Goal: Register for event/course

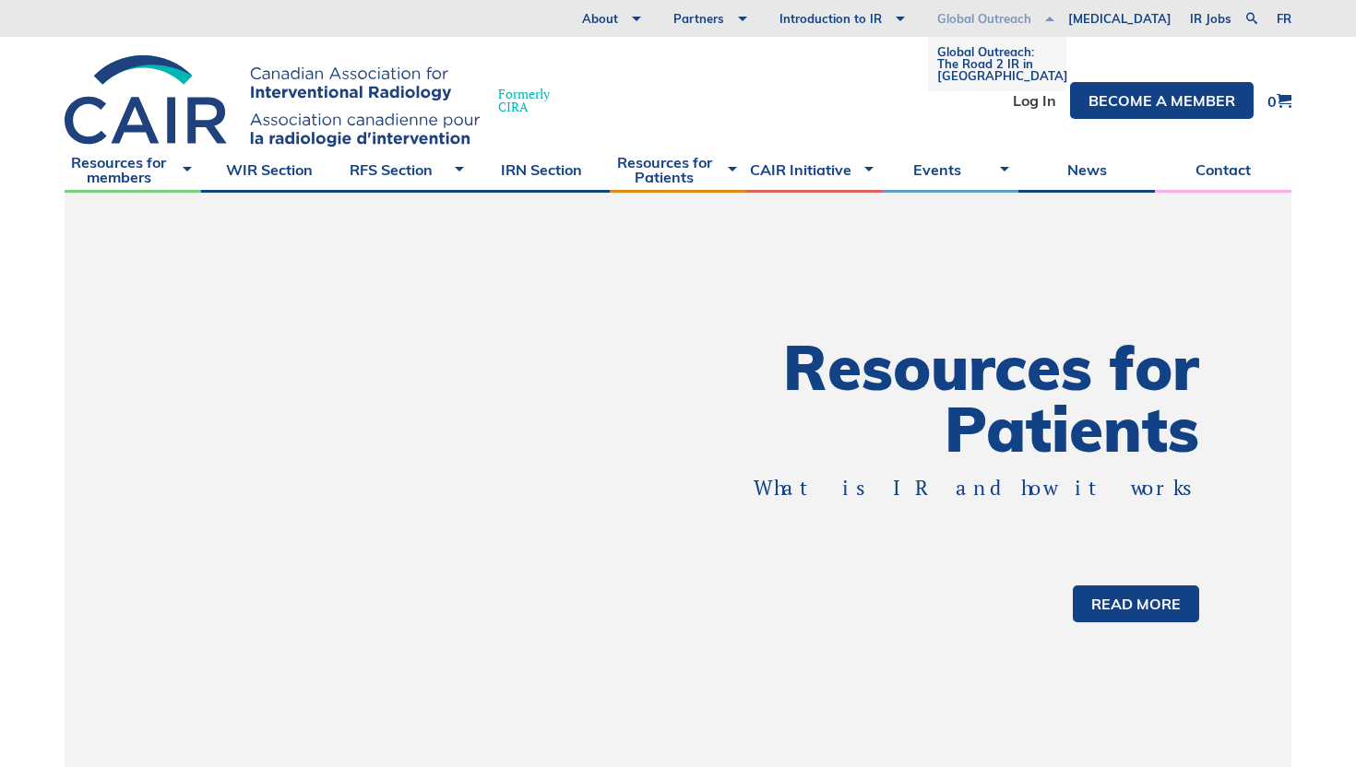
click at [1059, 21] on link "Global Outreach" at bounding box center [983, 18] width 149 height 37
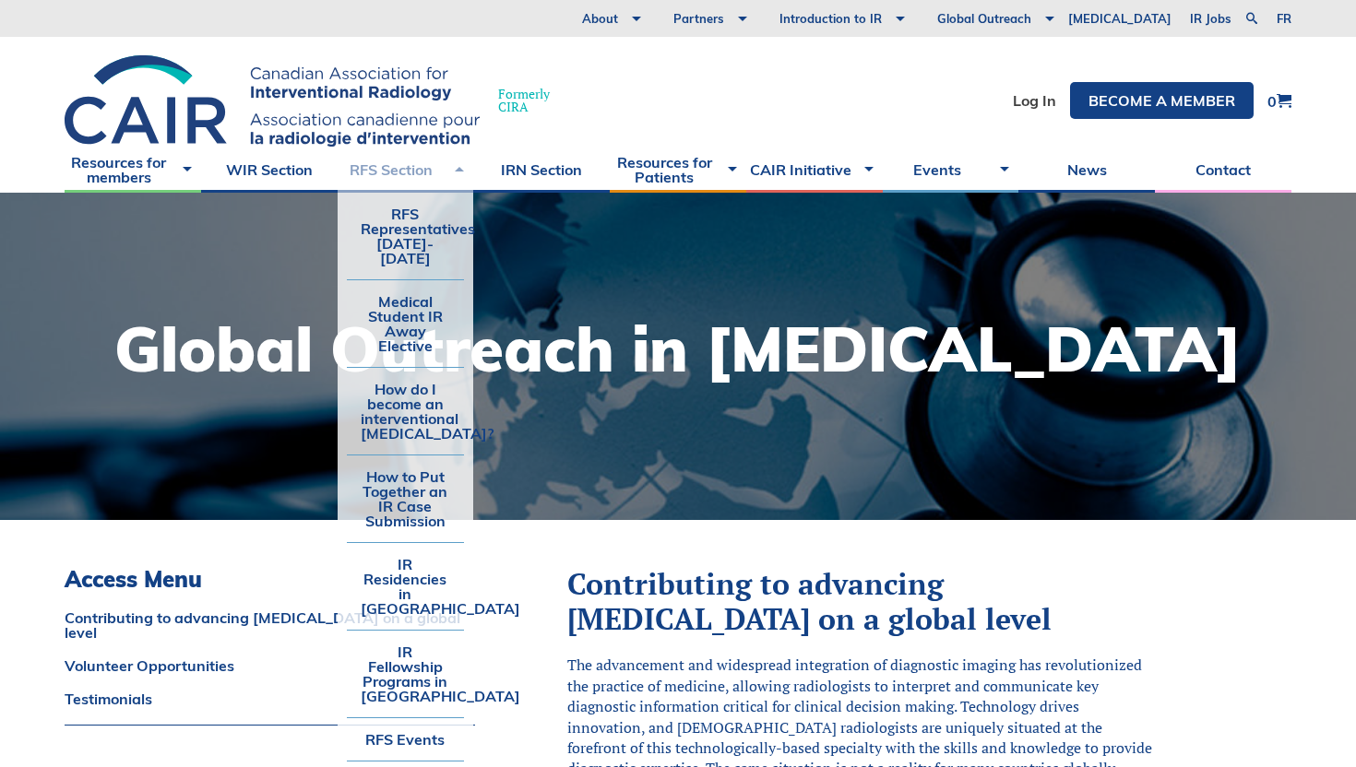
click at [376, 163] on link "RFS Section" at bounding box center [406, 170] width 137 height 46
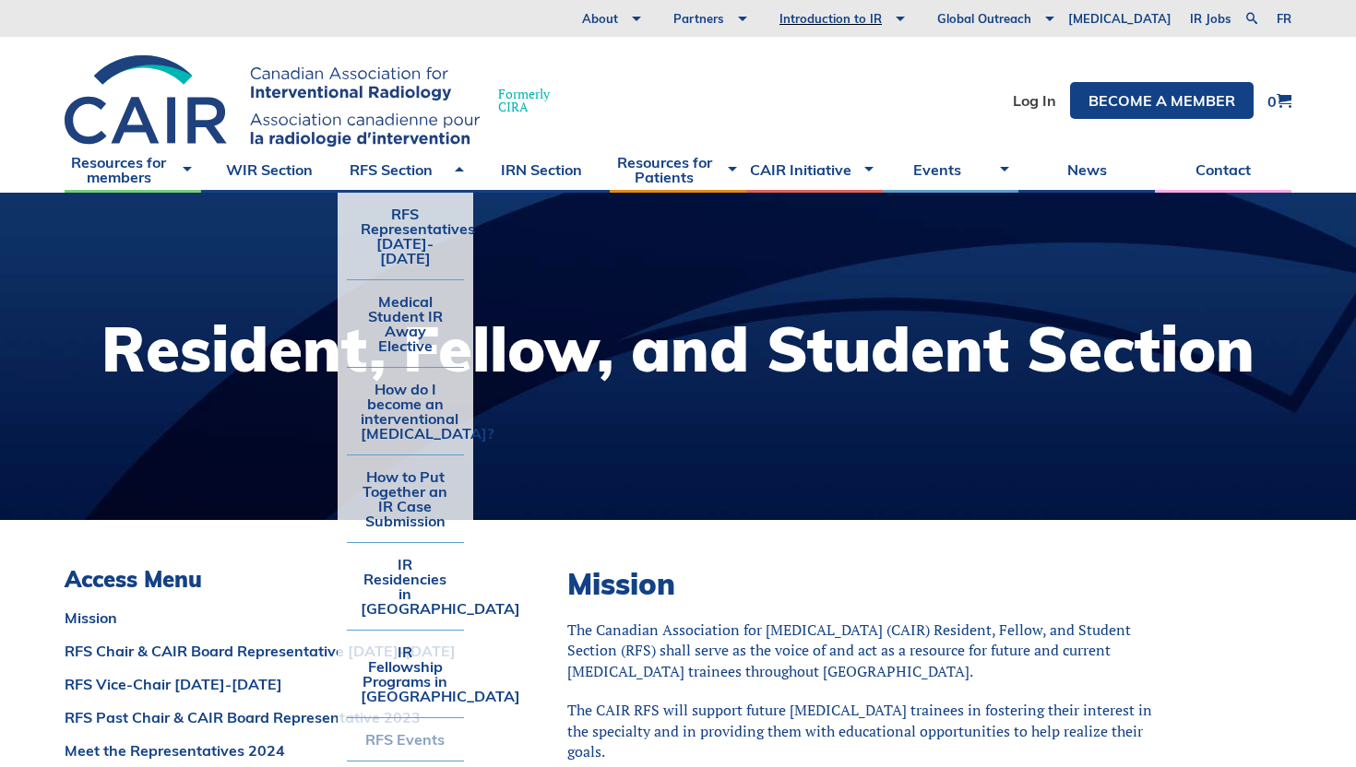
click at [402, 719] on link "RFS Events" at bounding box center [406, 740] width 118 height 42
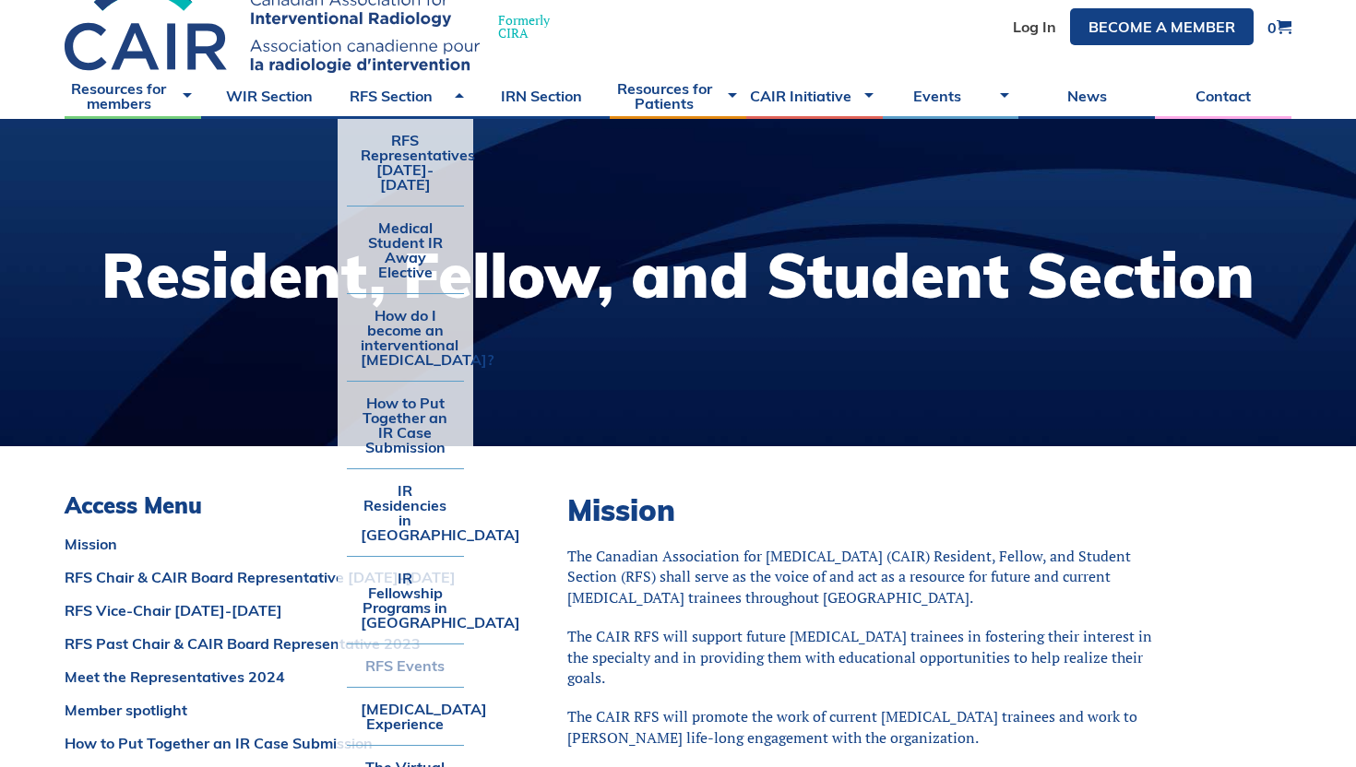
scroll to position [82, 0]
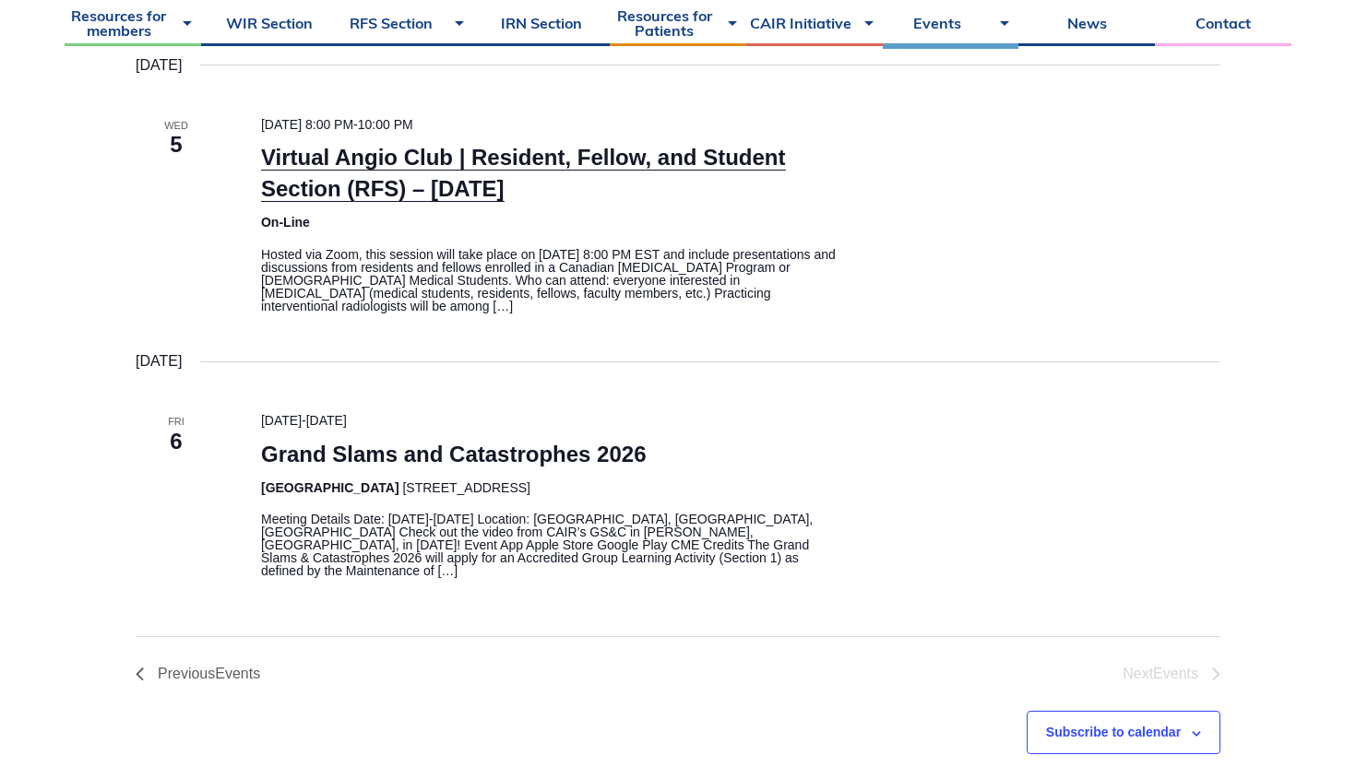
scroll to position [467, 0]
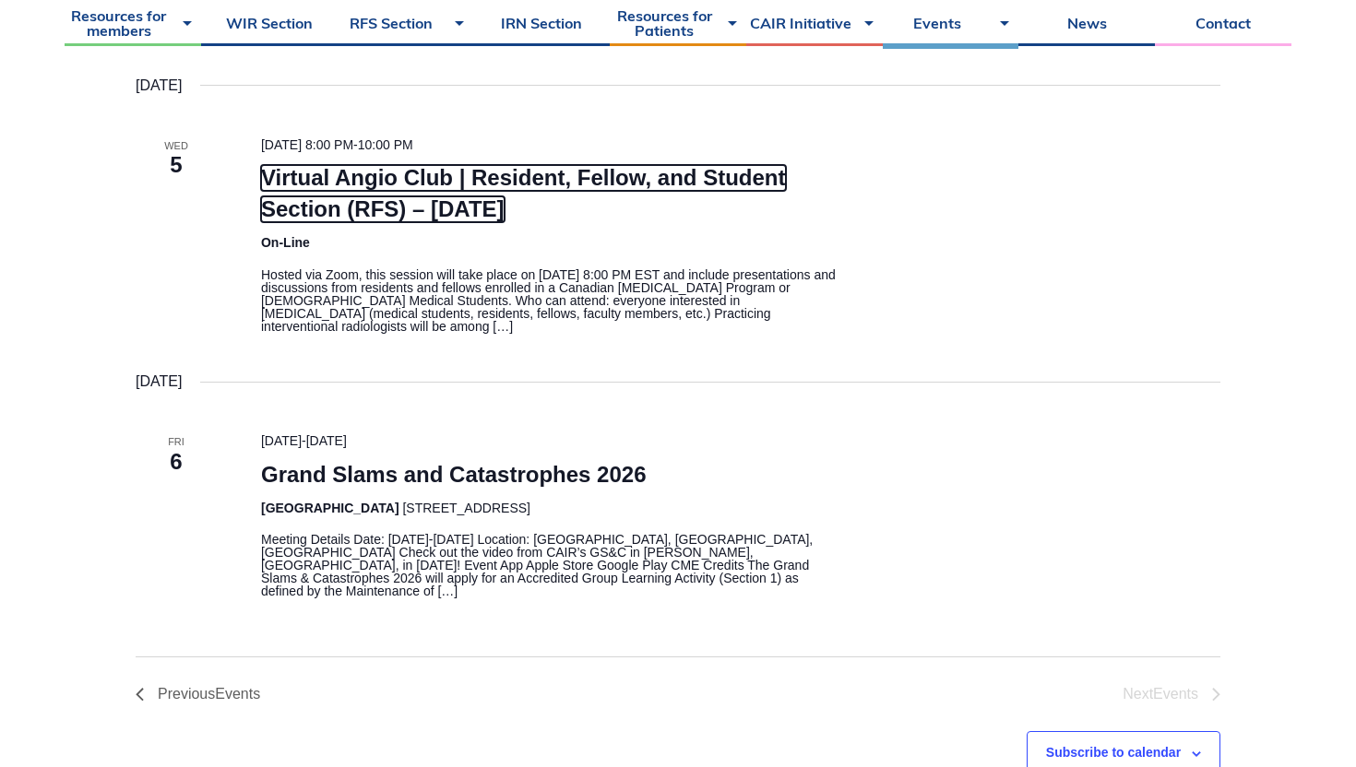
click at [540, 186] on link "Virtual Angio Club | Resident, Fellow, and Student Section (RFS) – [DATE]" at bounding box center [523, 193] width 525 height 57
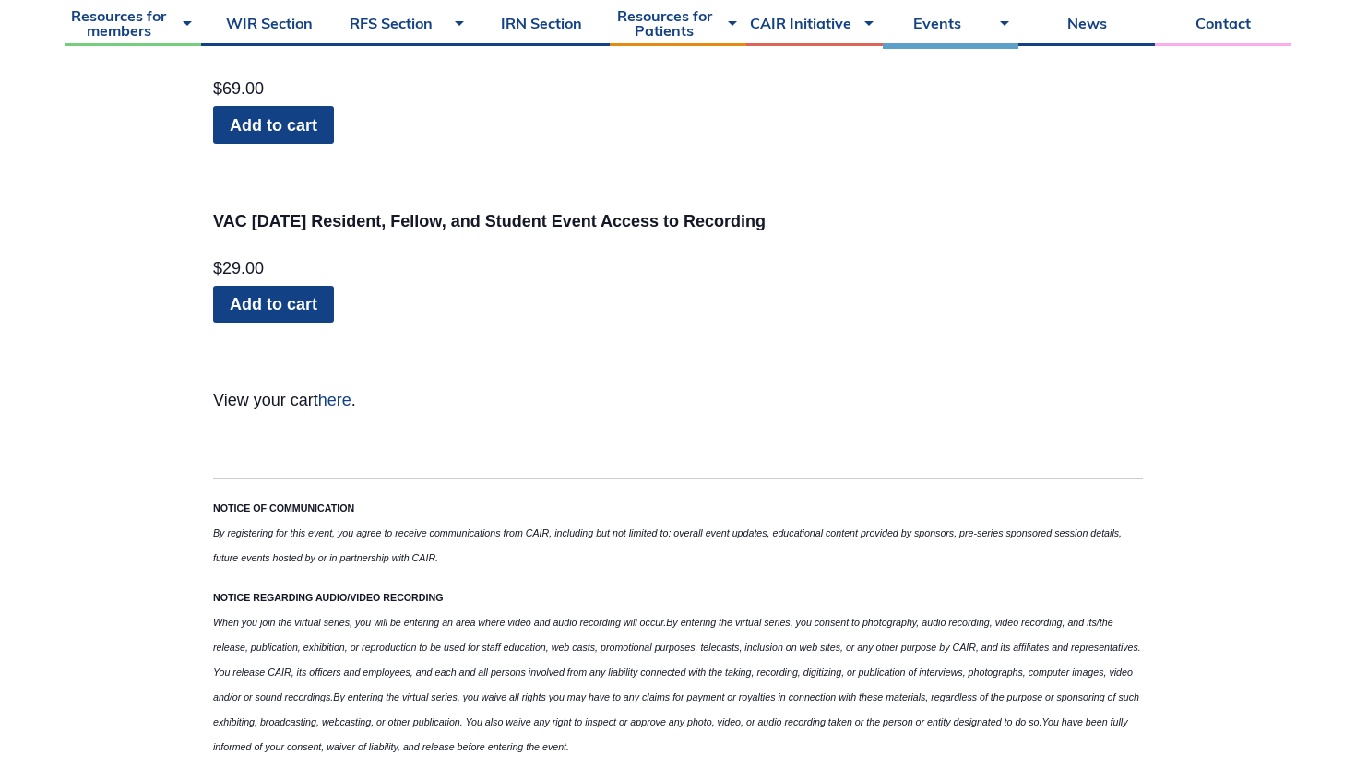
scroll to position [2168, 0]
